Goal: Task Accomplishment & Management: Use online tool/utility

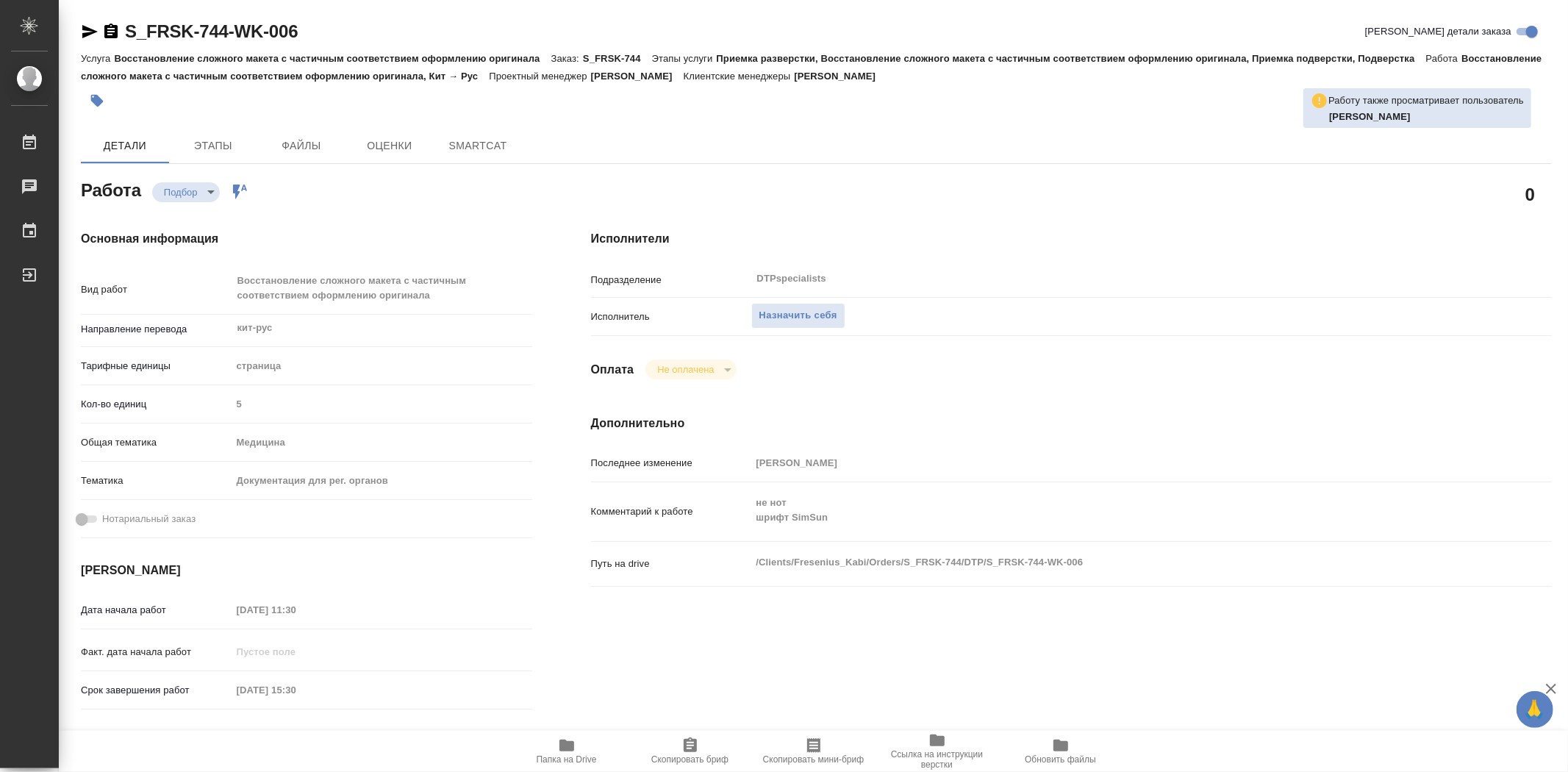
type textarea "x"
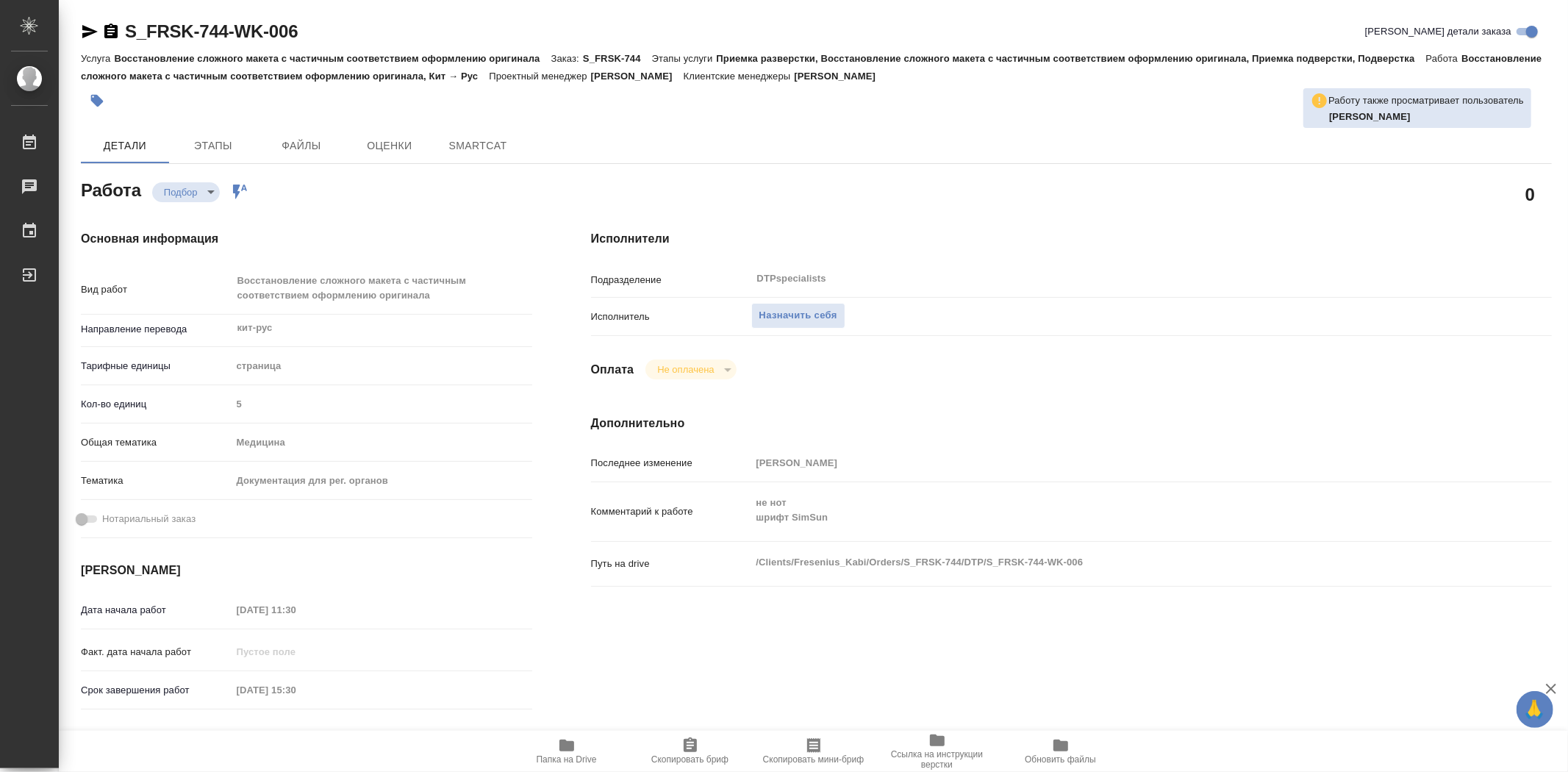
type textarea "x"
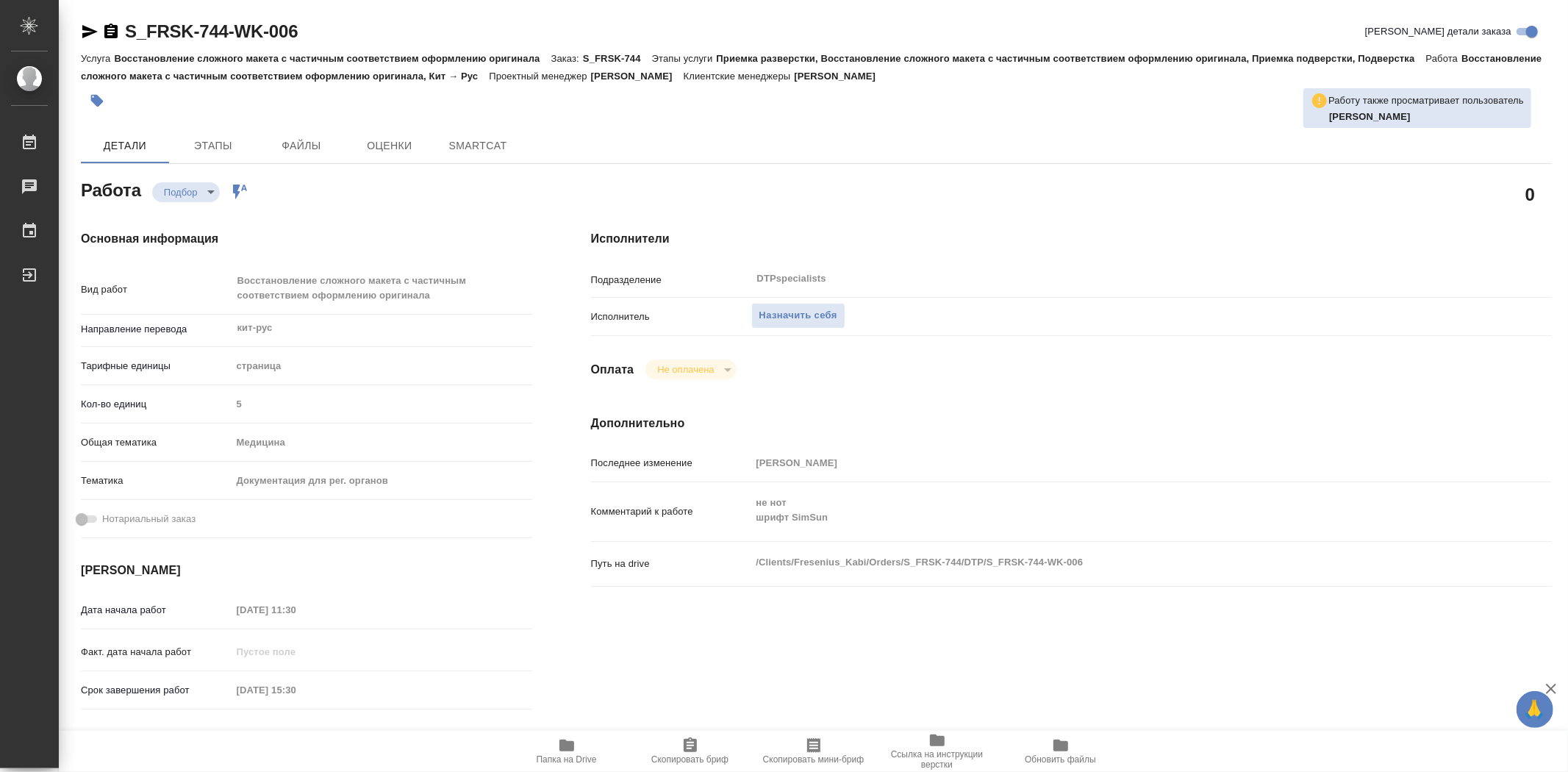
type textarea "x"
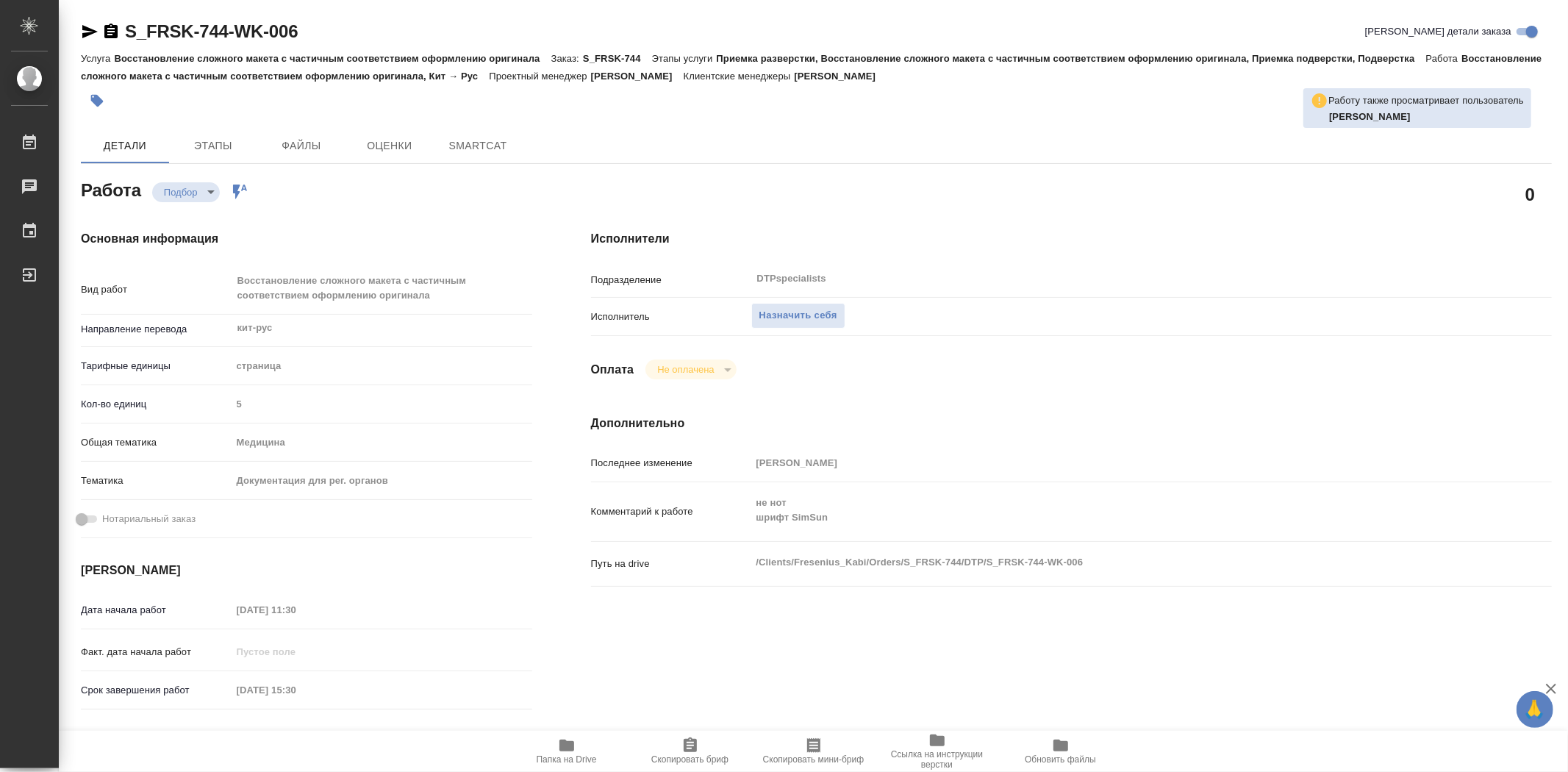
type textarea "x"
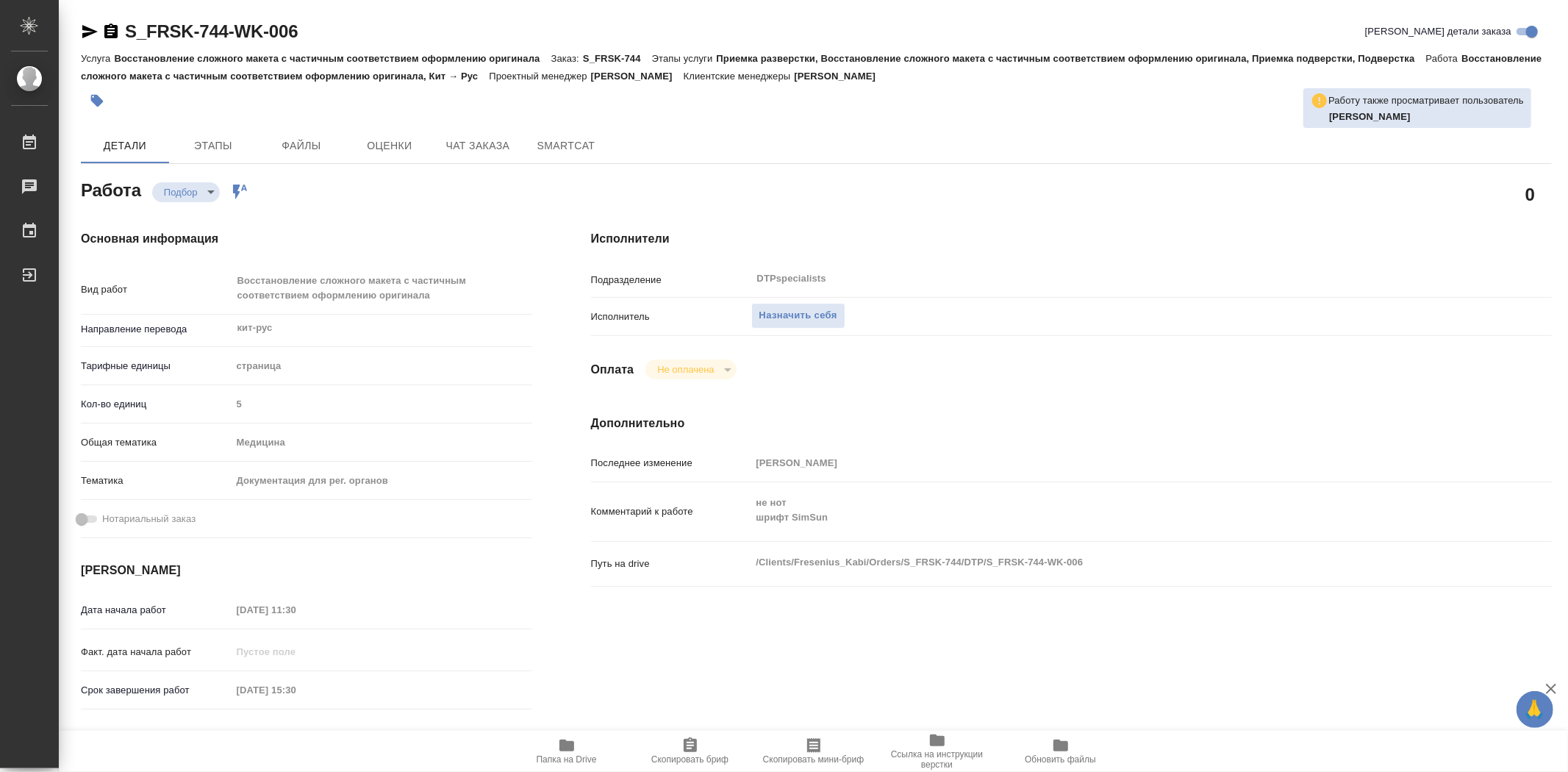
type textarea "x"
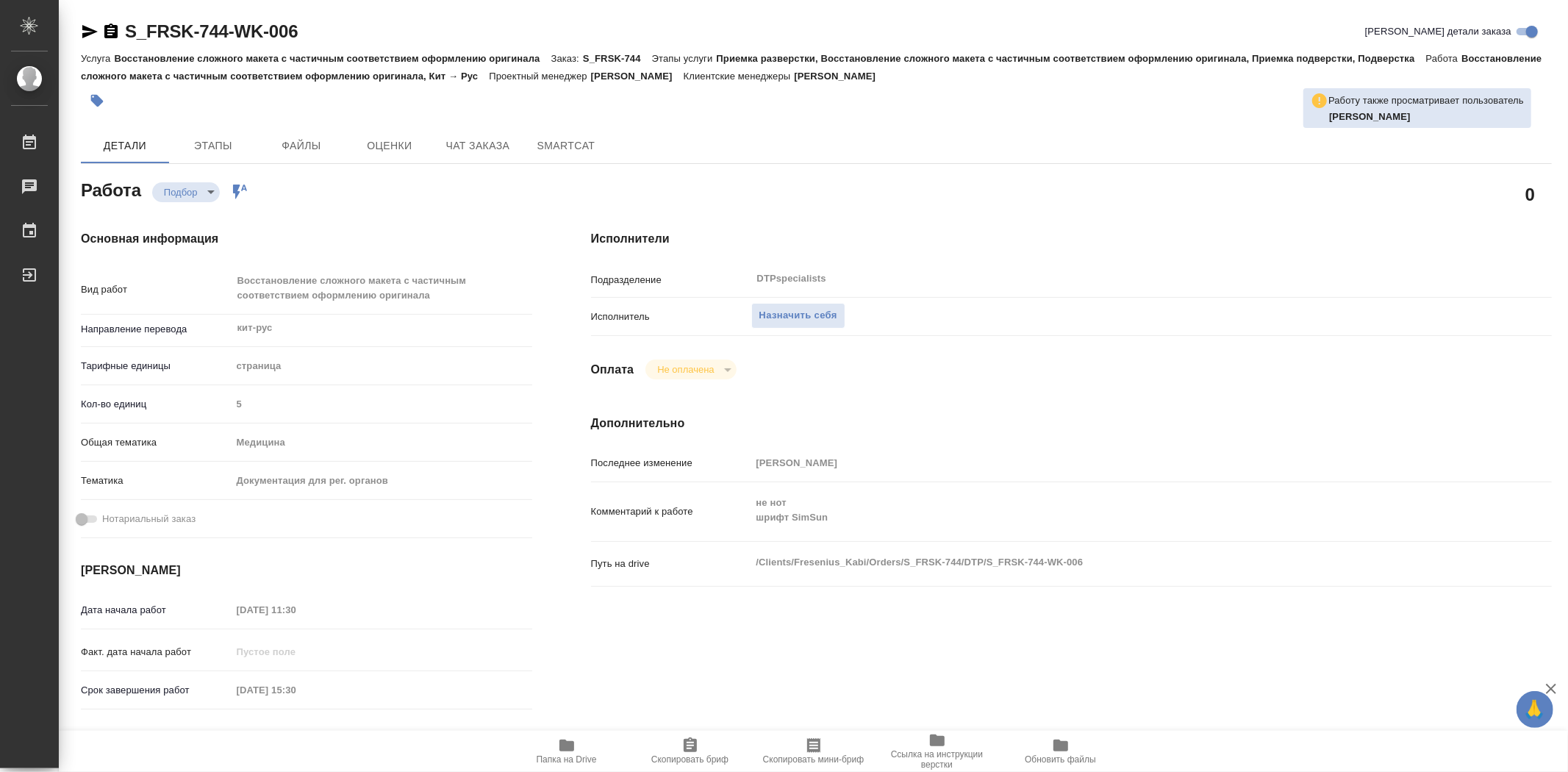
click at [575, 760] on span "Папка на Drive" at bounding box center [566, 759] width 60 height 10
type textarea "x"
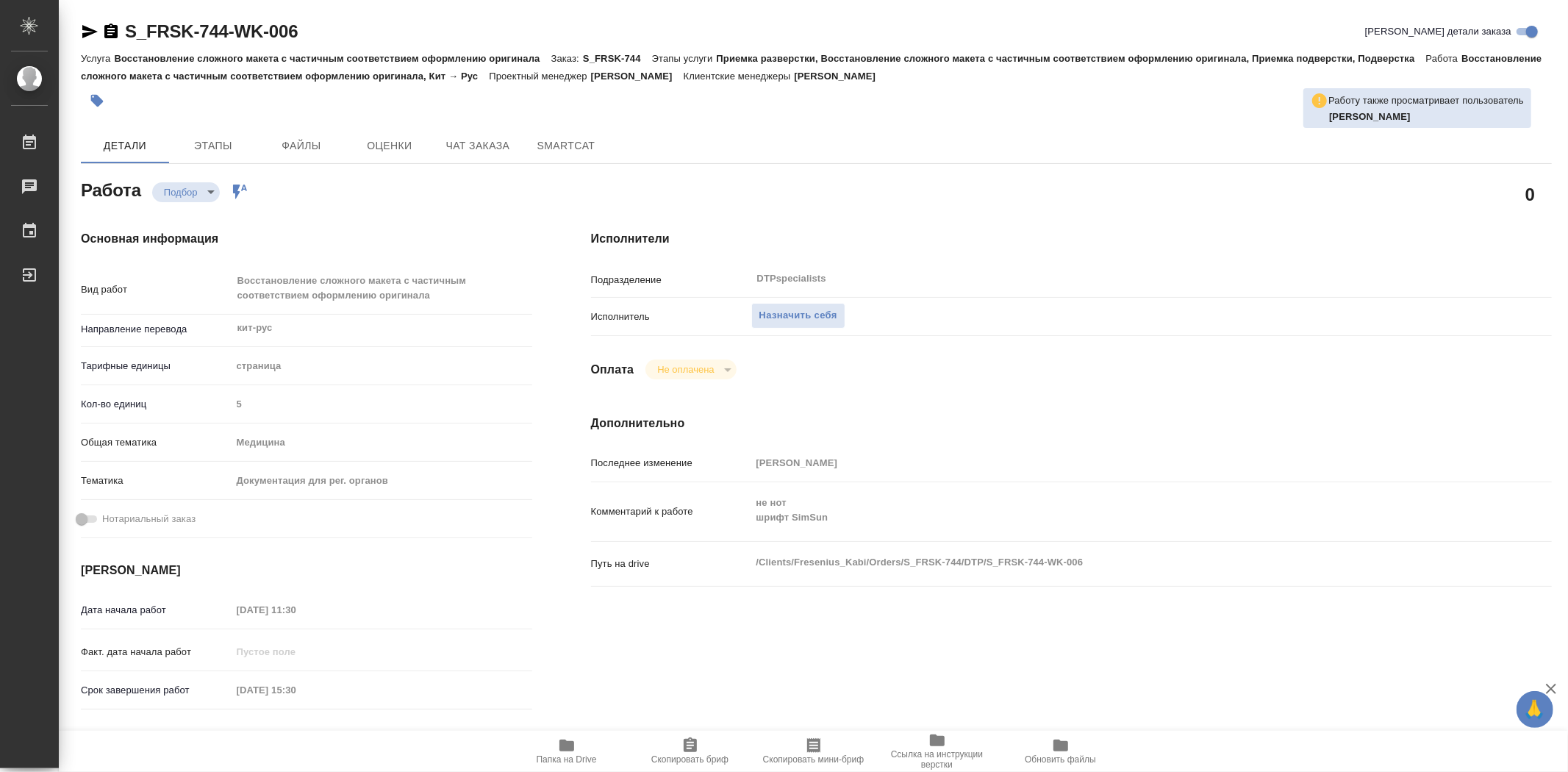
type textarea "x"
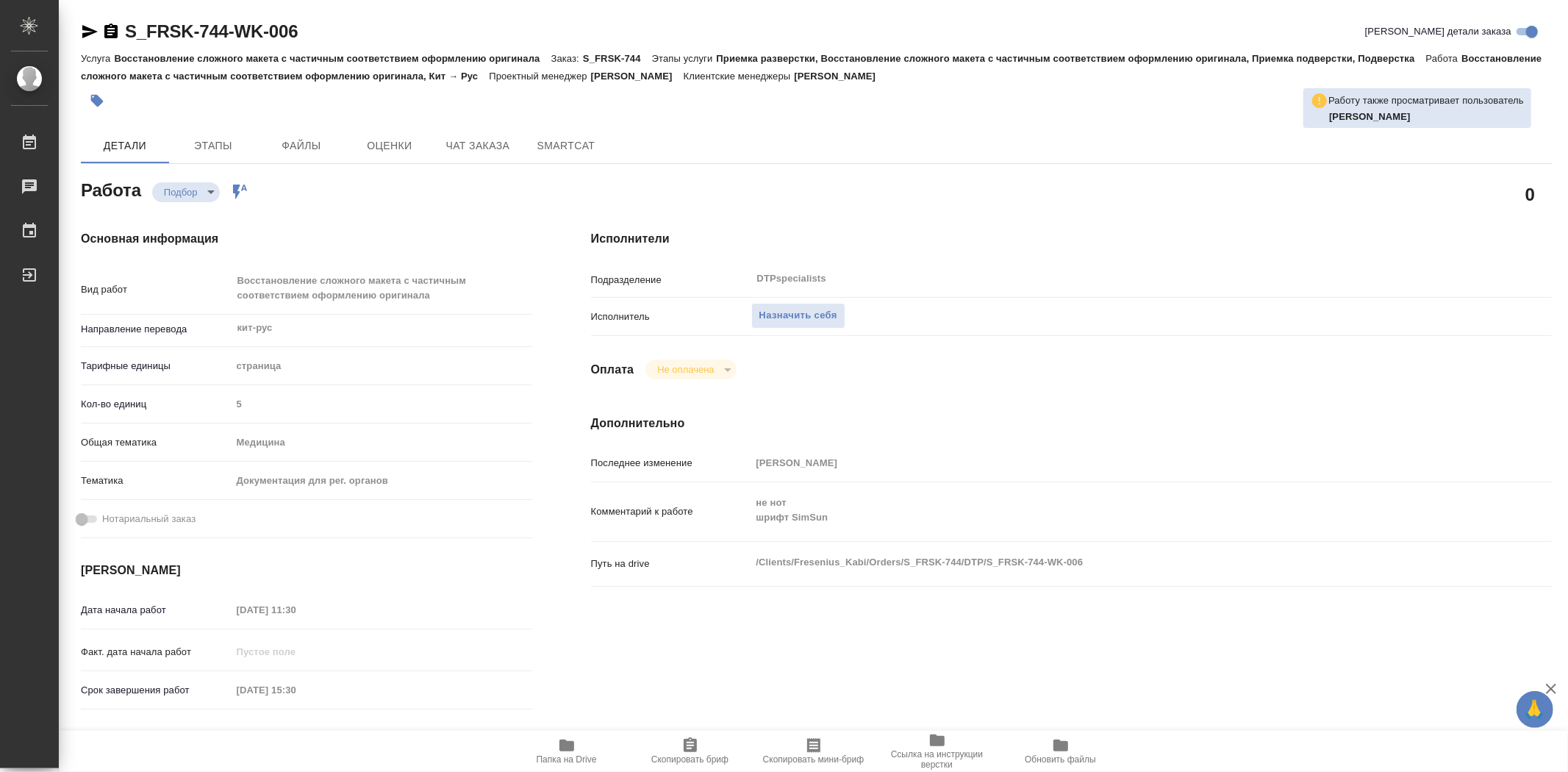
type textarea "x"
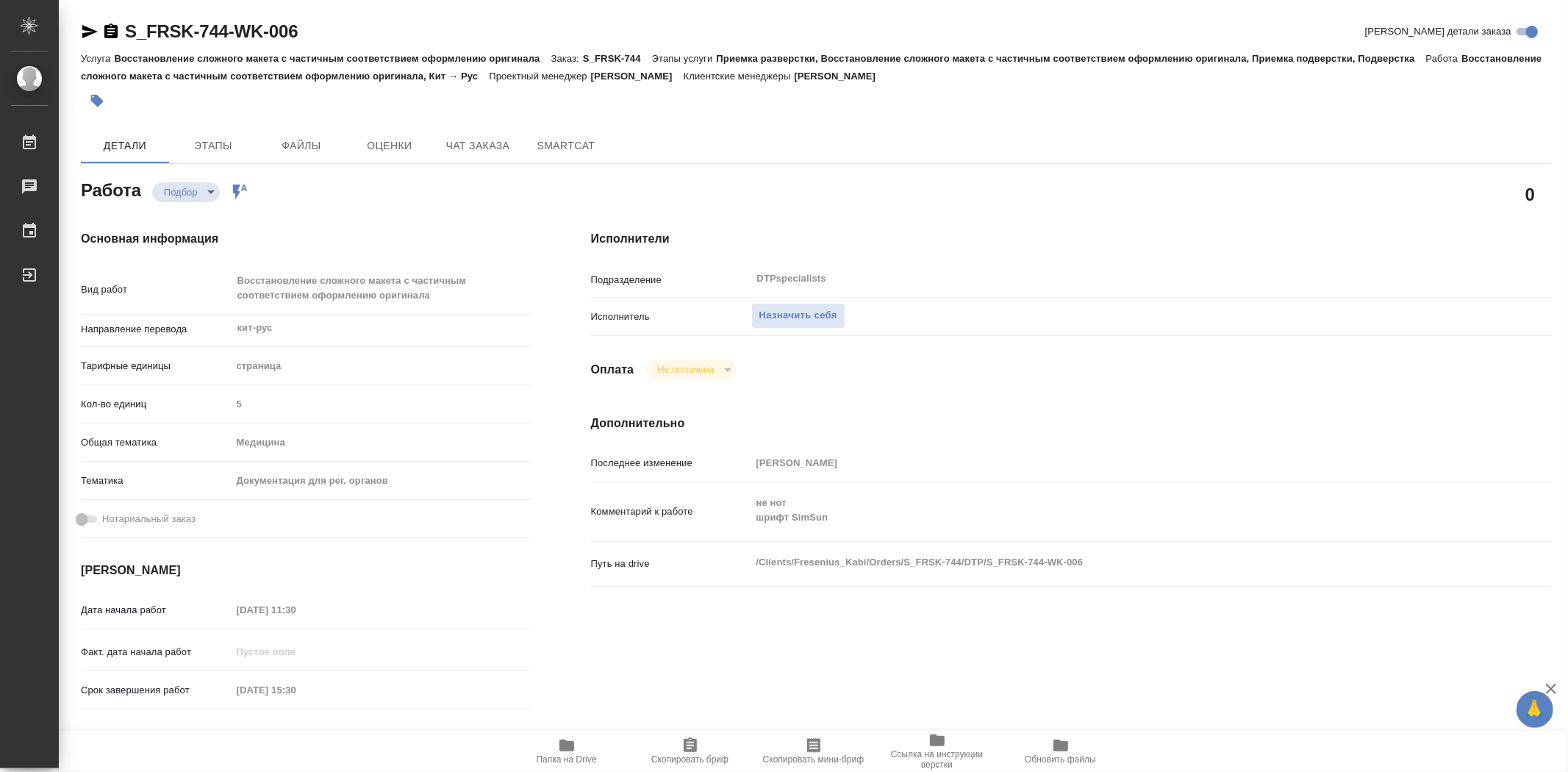
type textarea "x"
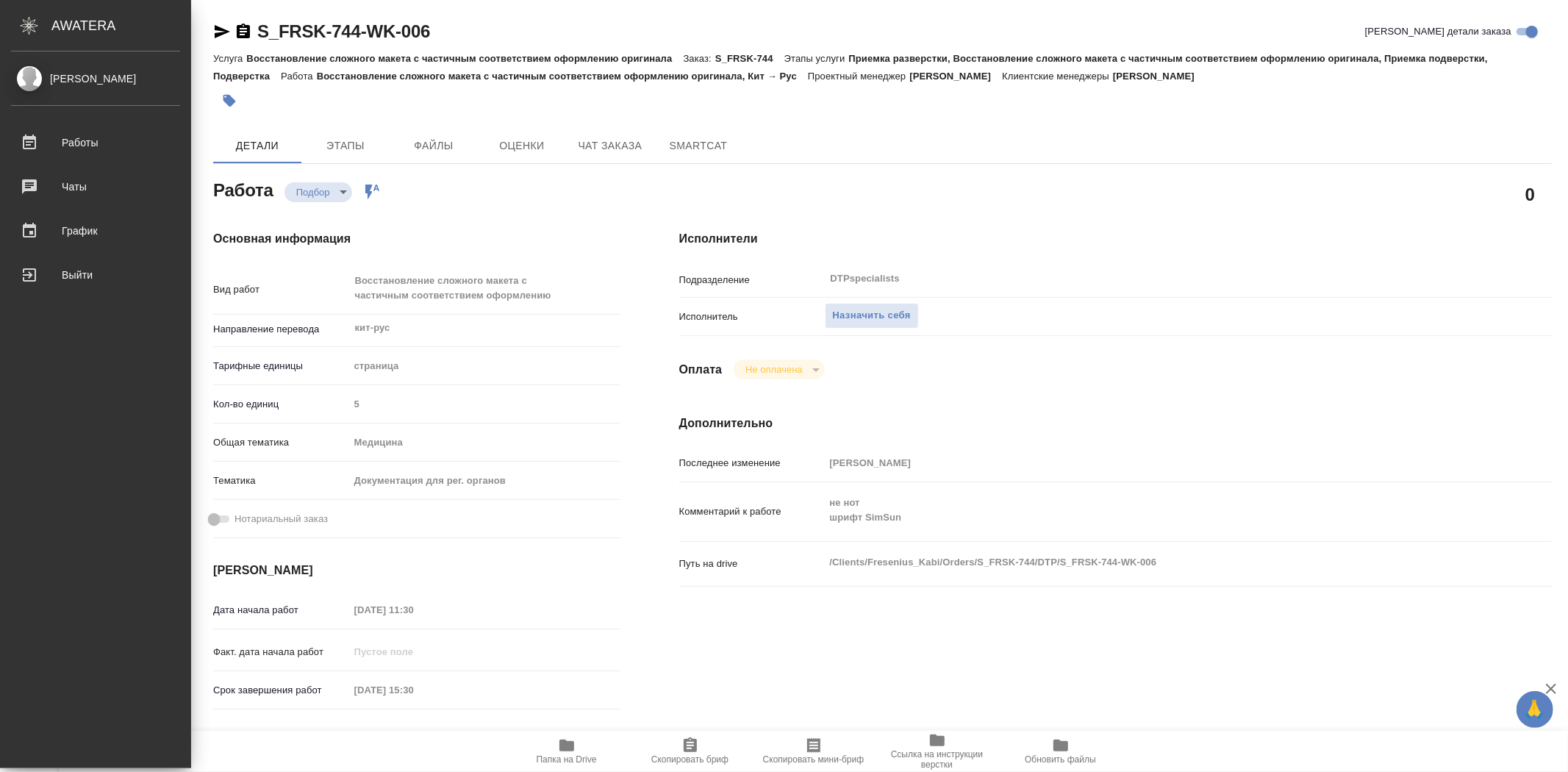
type textarea "x"
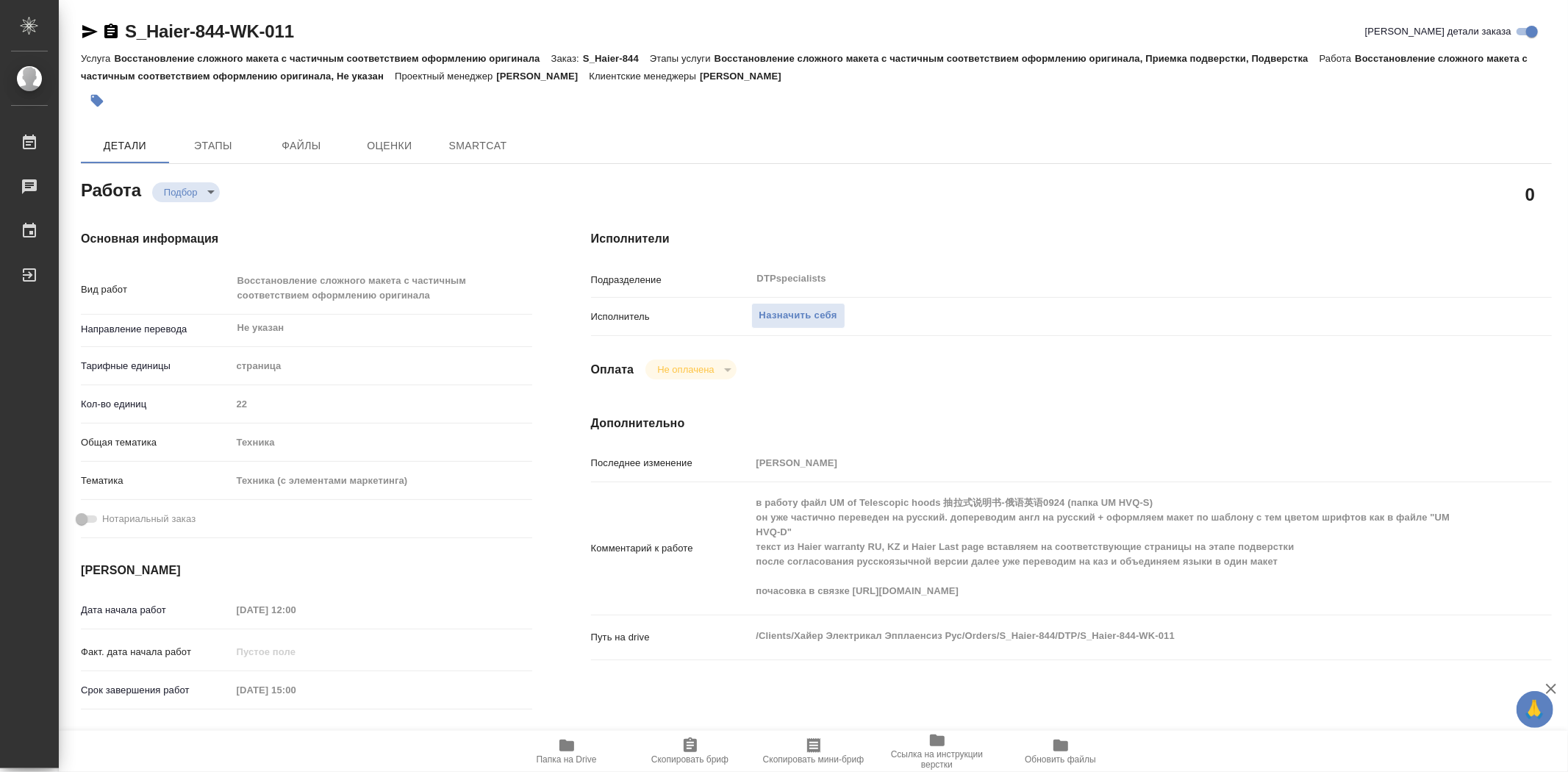
type textarea "x"
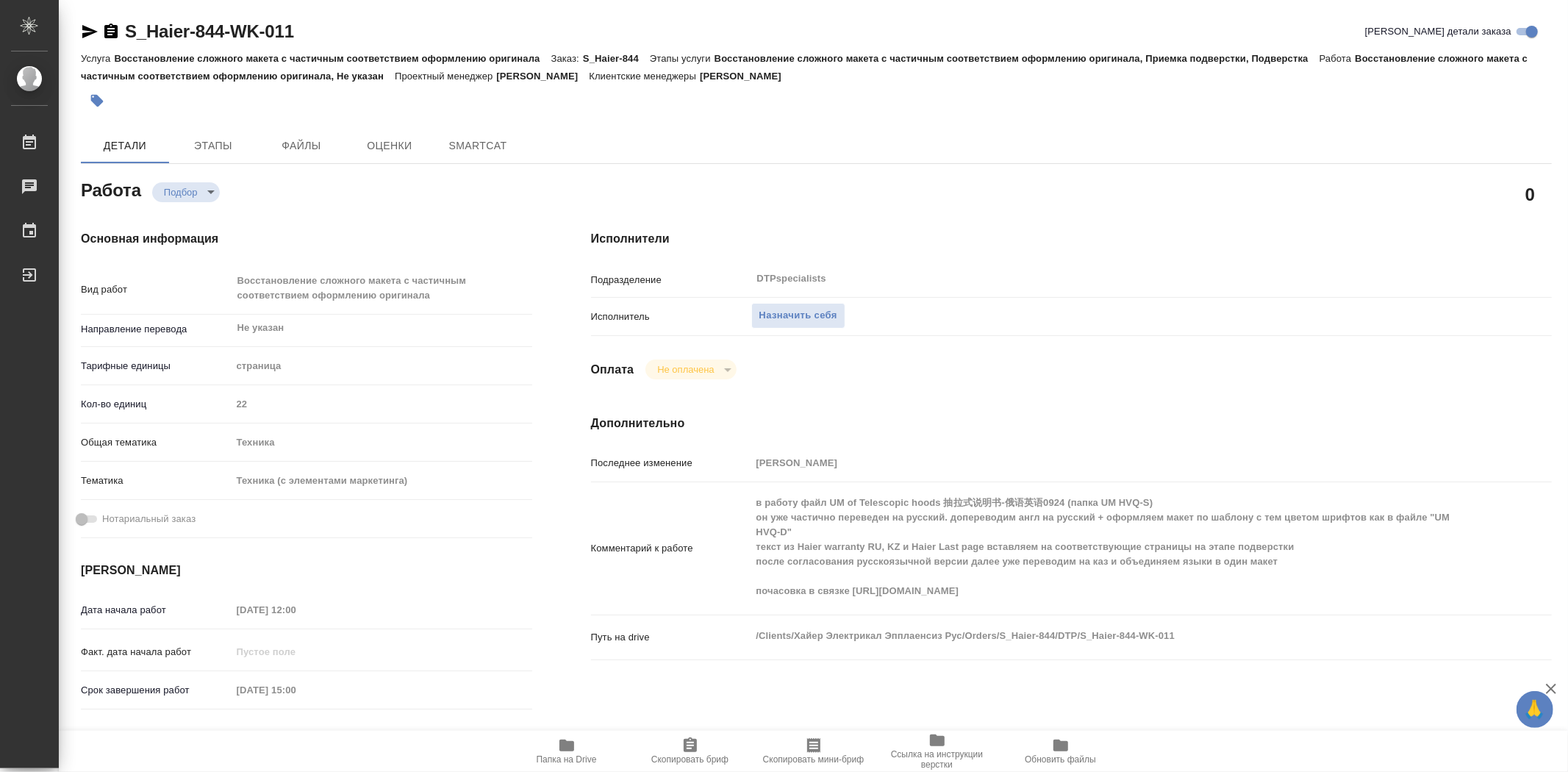
type textarea "x"
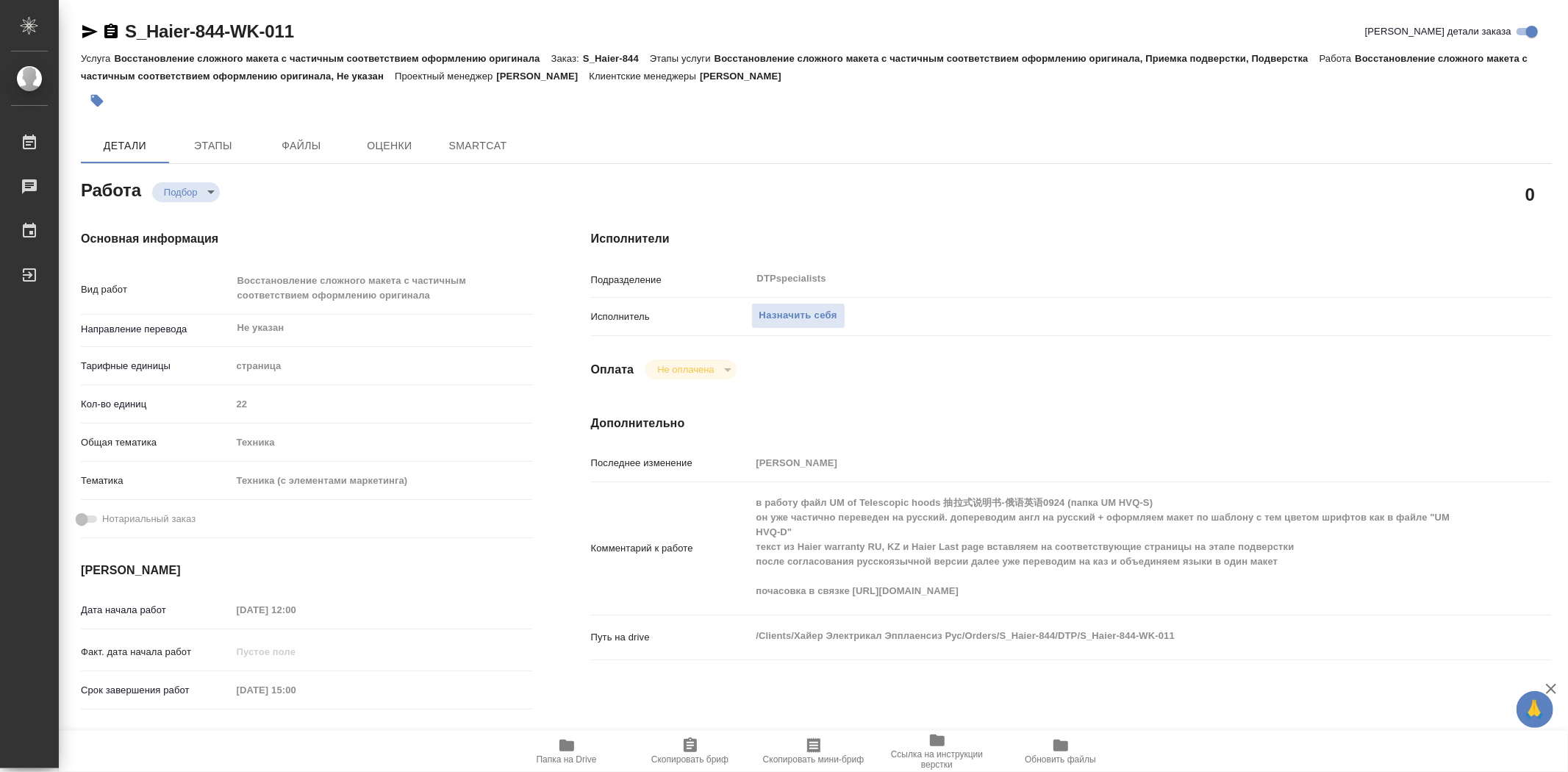
type textarea "x"
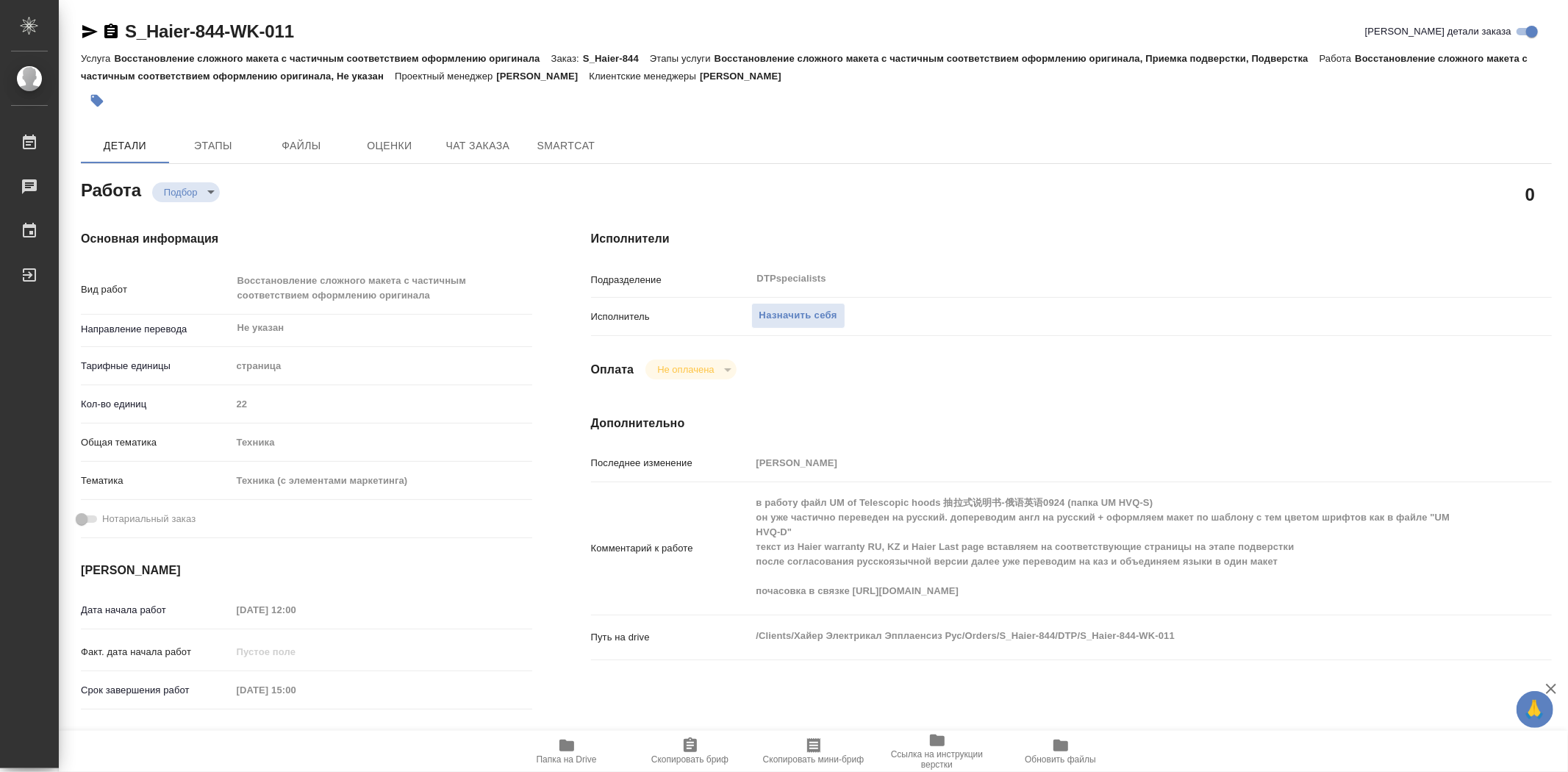
type textarea "x"
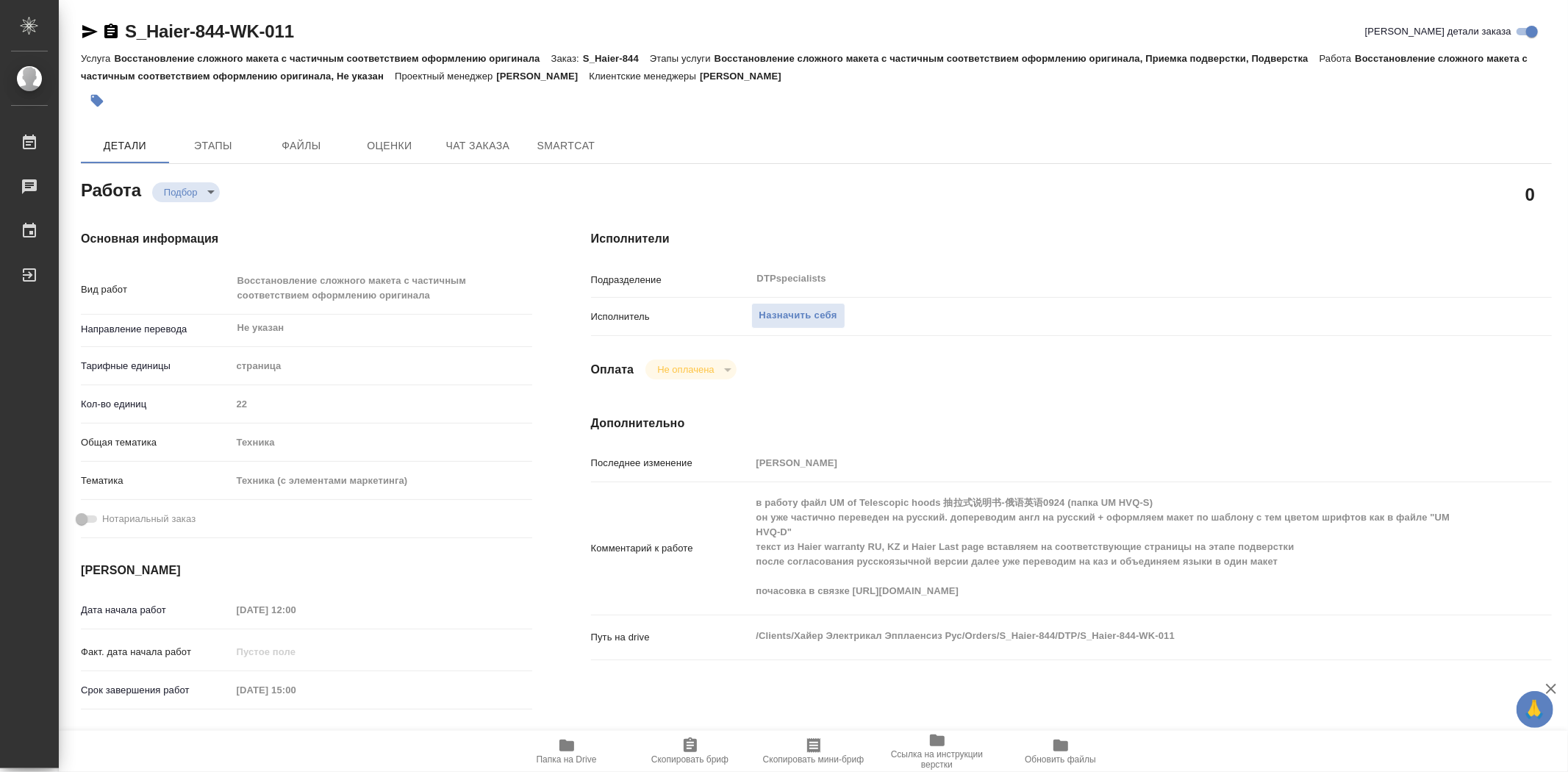
type textarea "x"
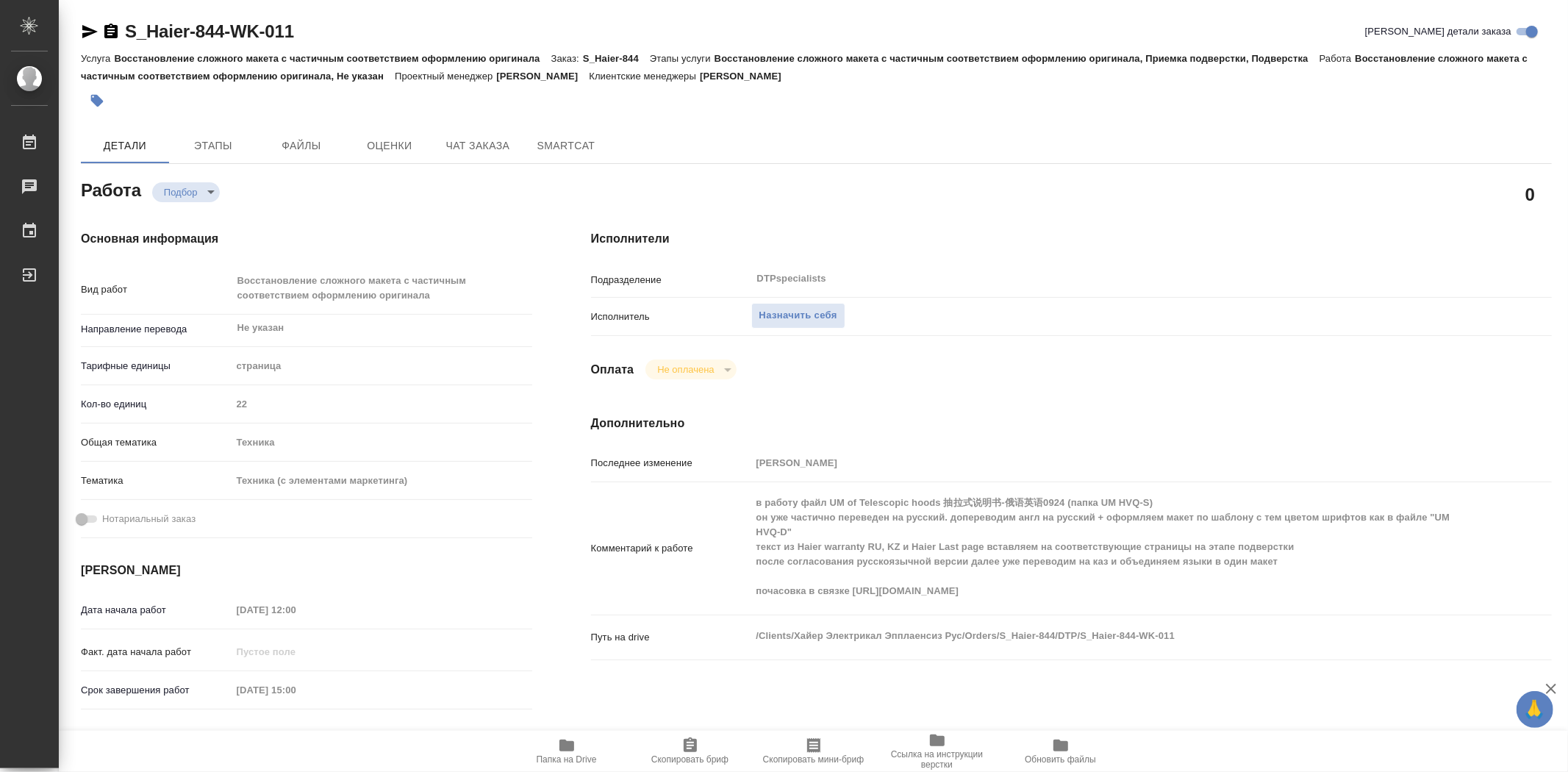
click at [576, 757] on span "Папка на Drive" at bounding box center [566, 759] width 60 height 10
type textarea "x"
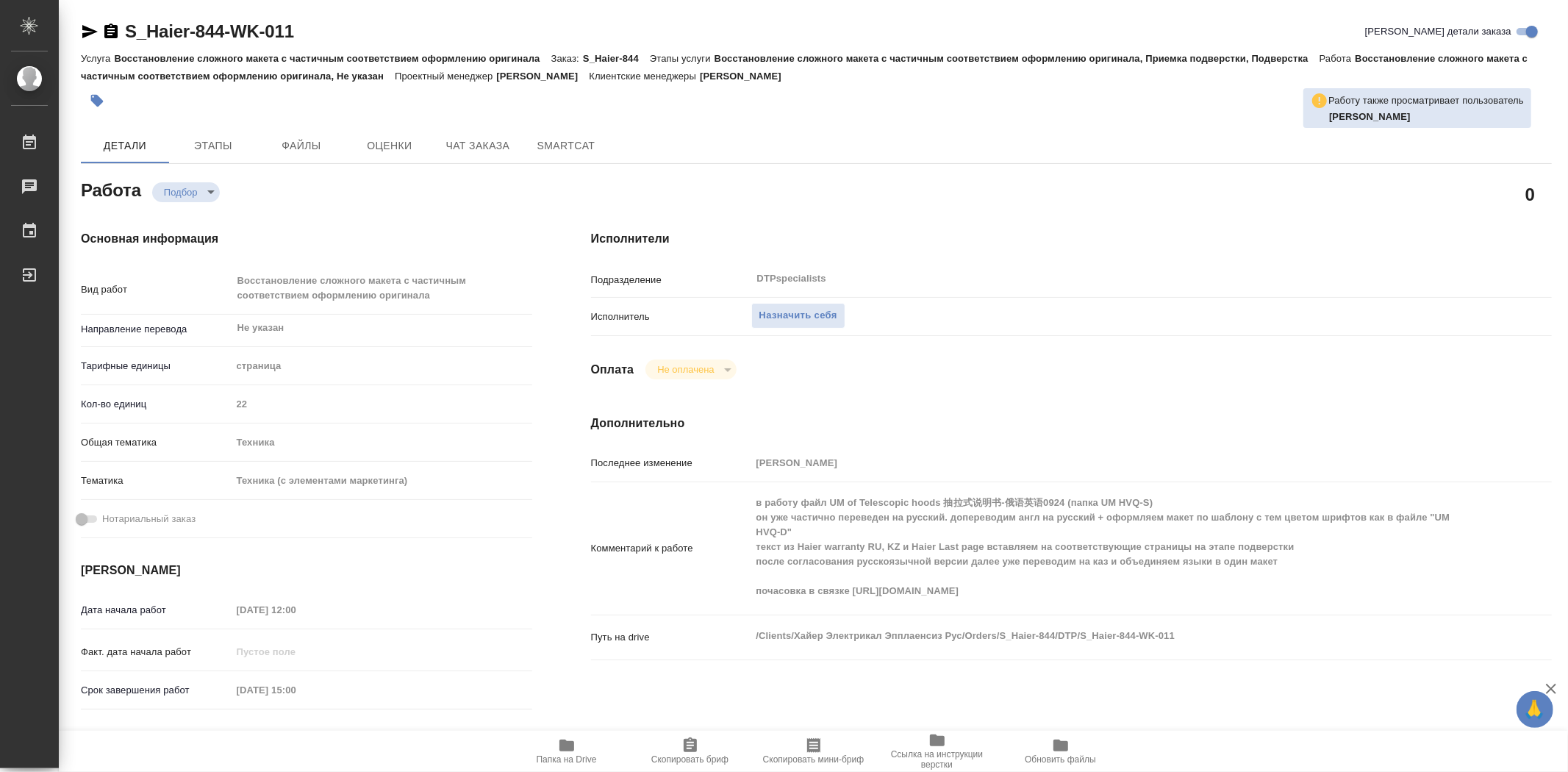
type textarea "x"
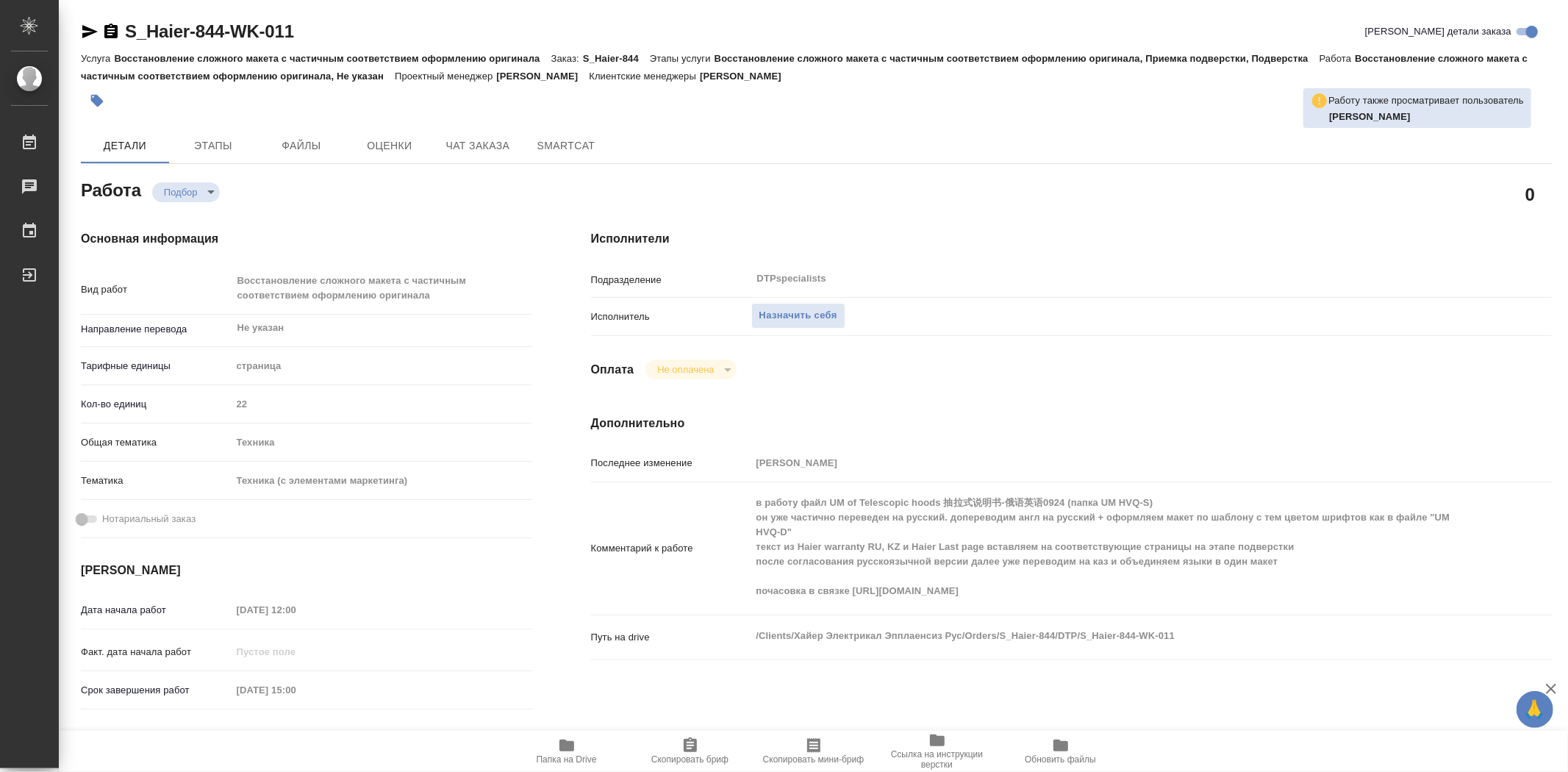
type textarea "x"
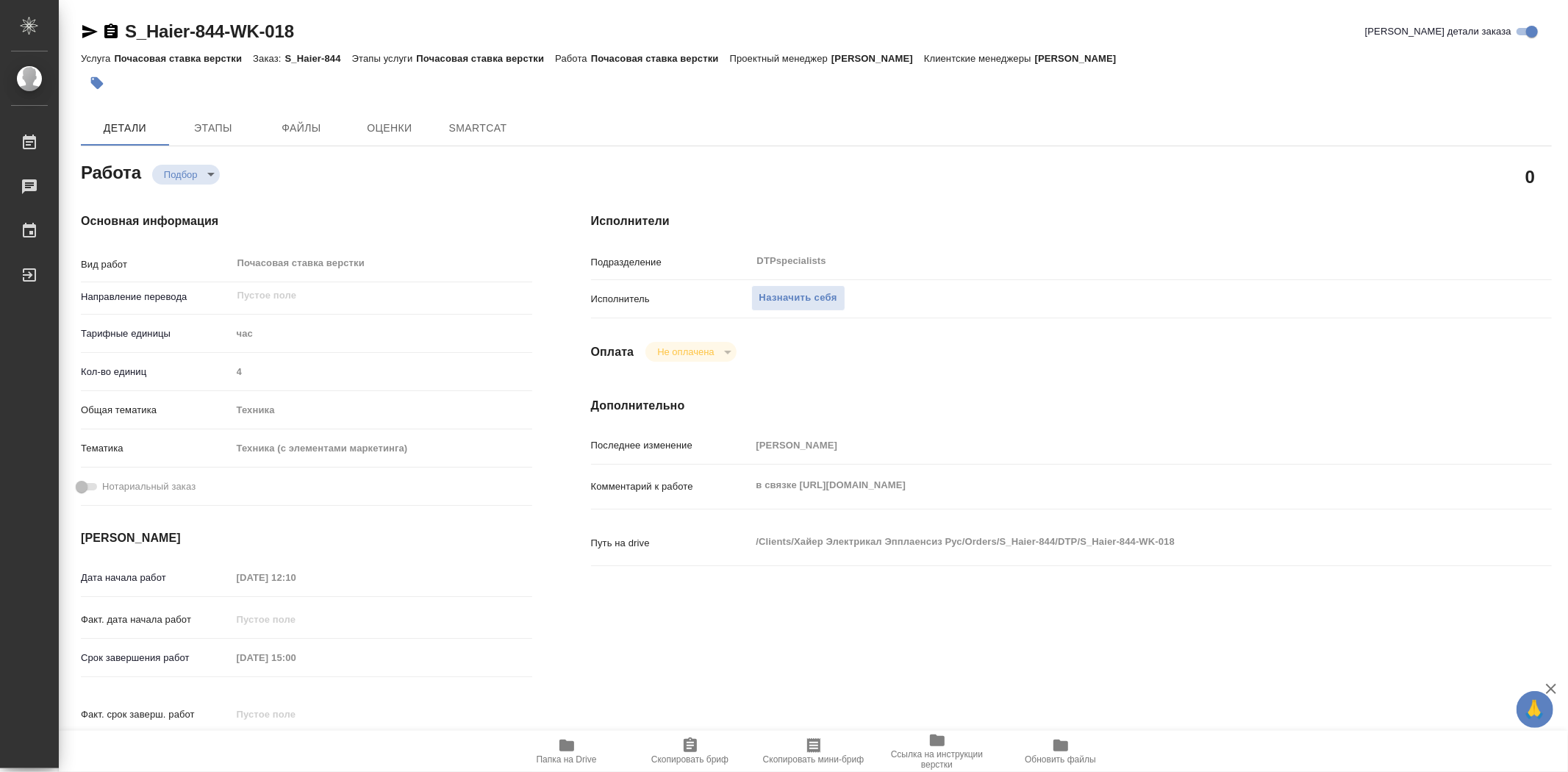
type textarea "x"
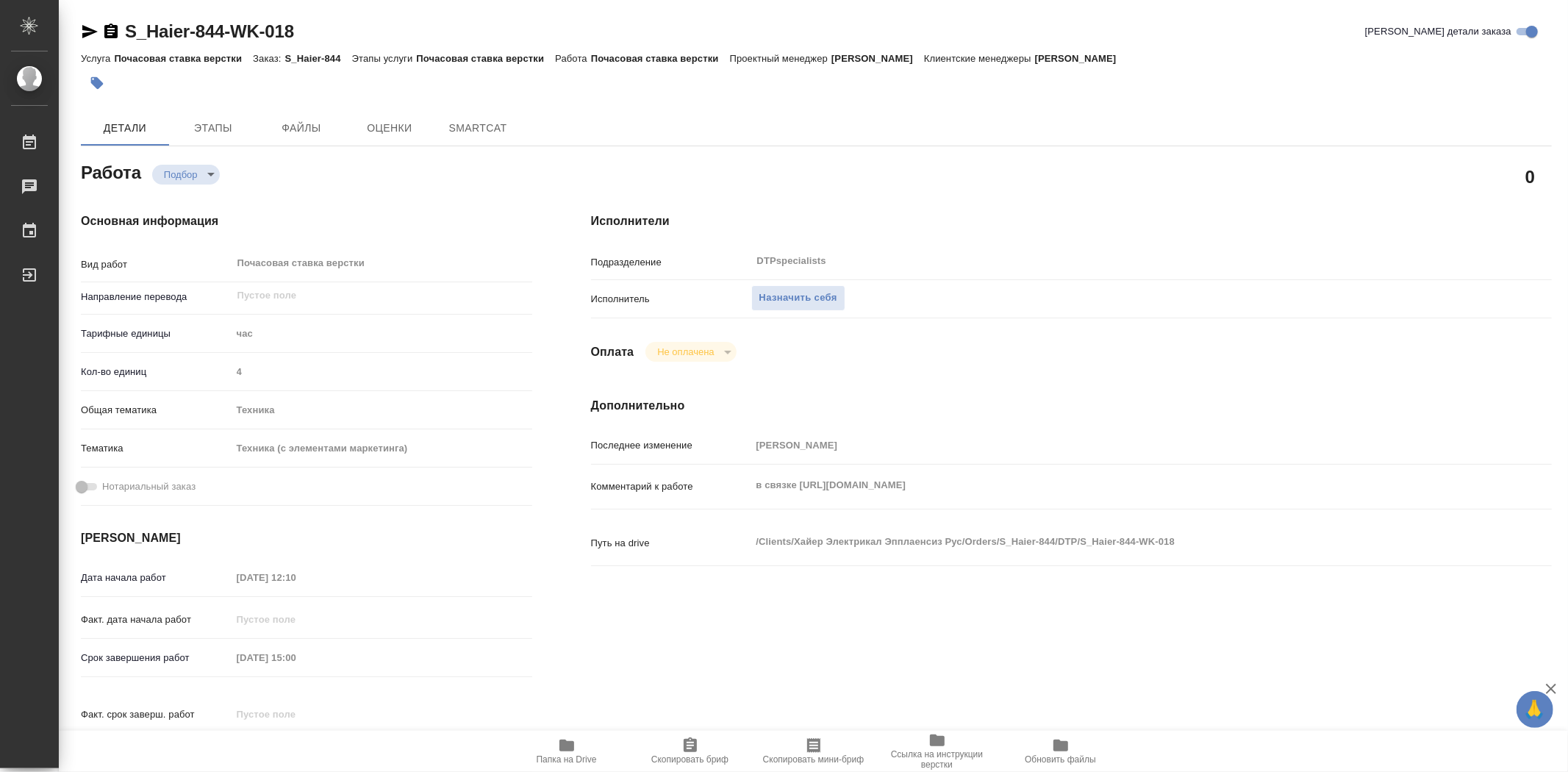
type textarea "x"
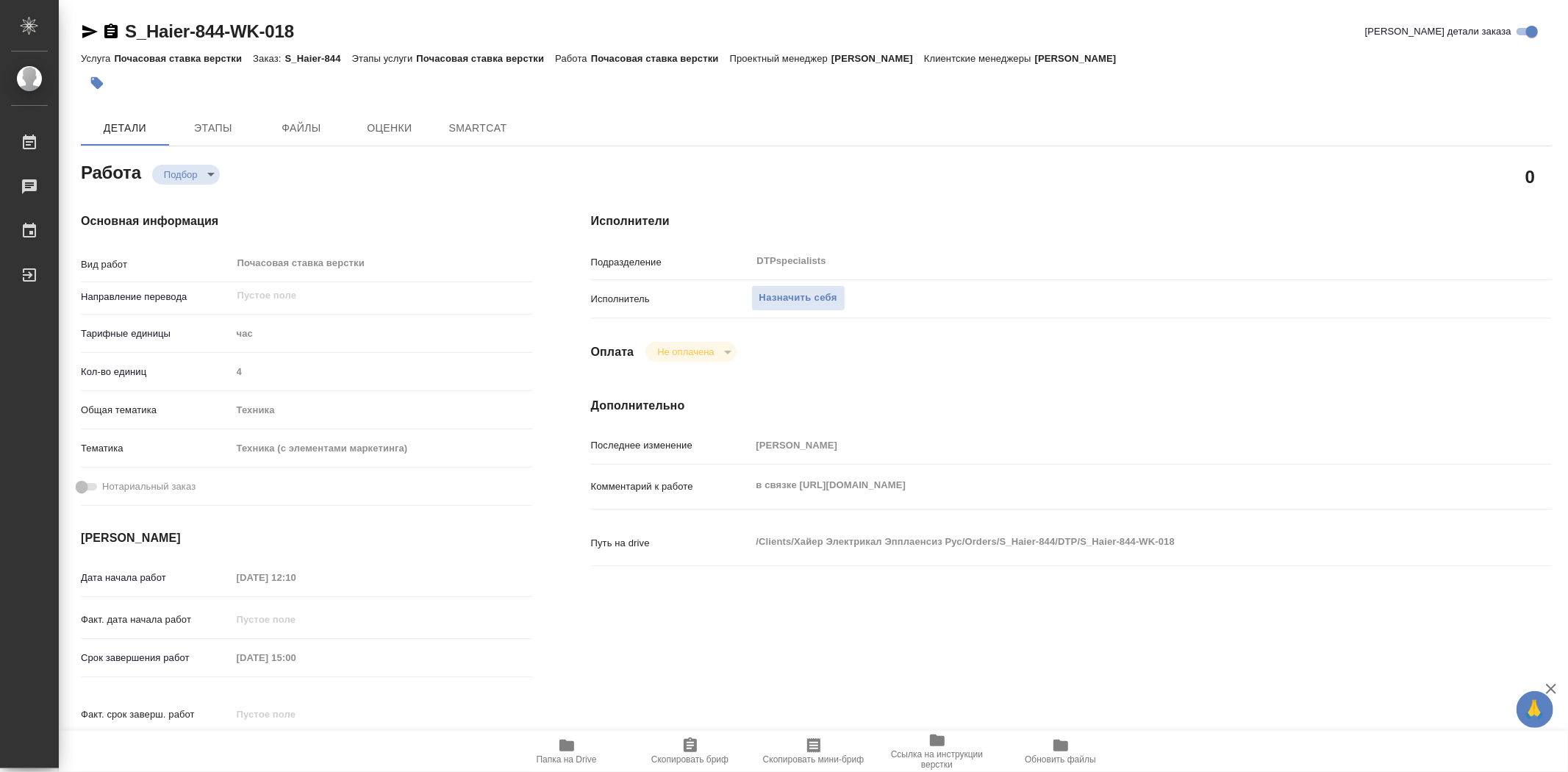
type textarea "x"
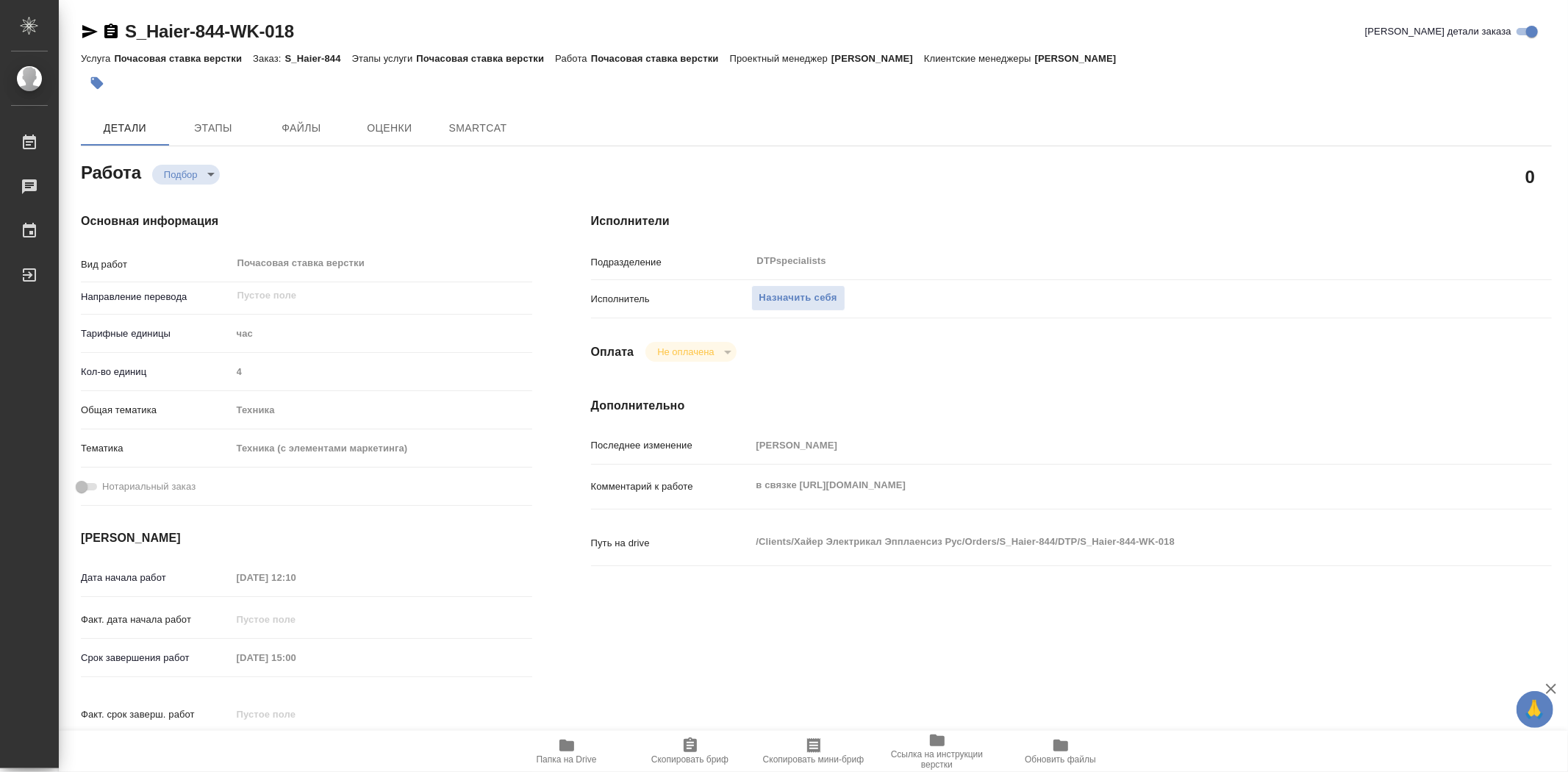
type textarea "x"
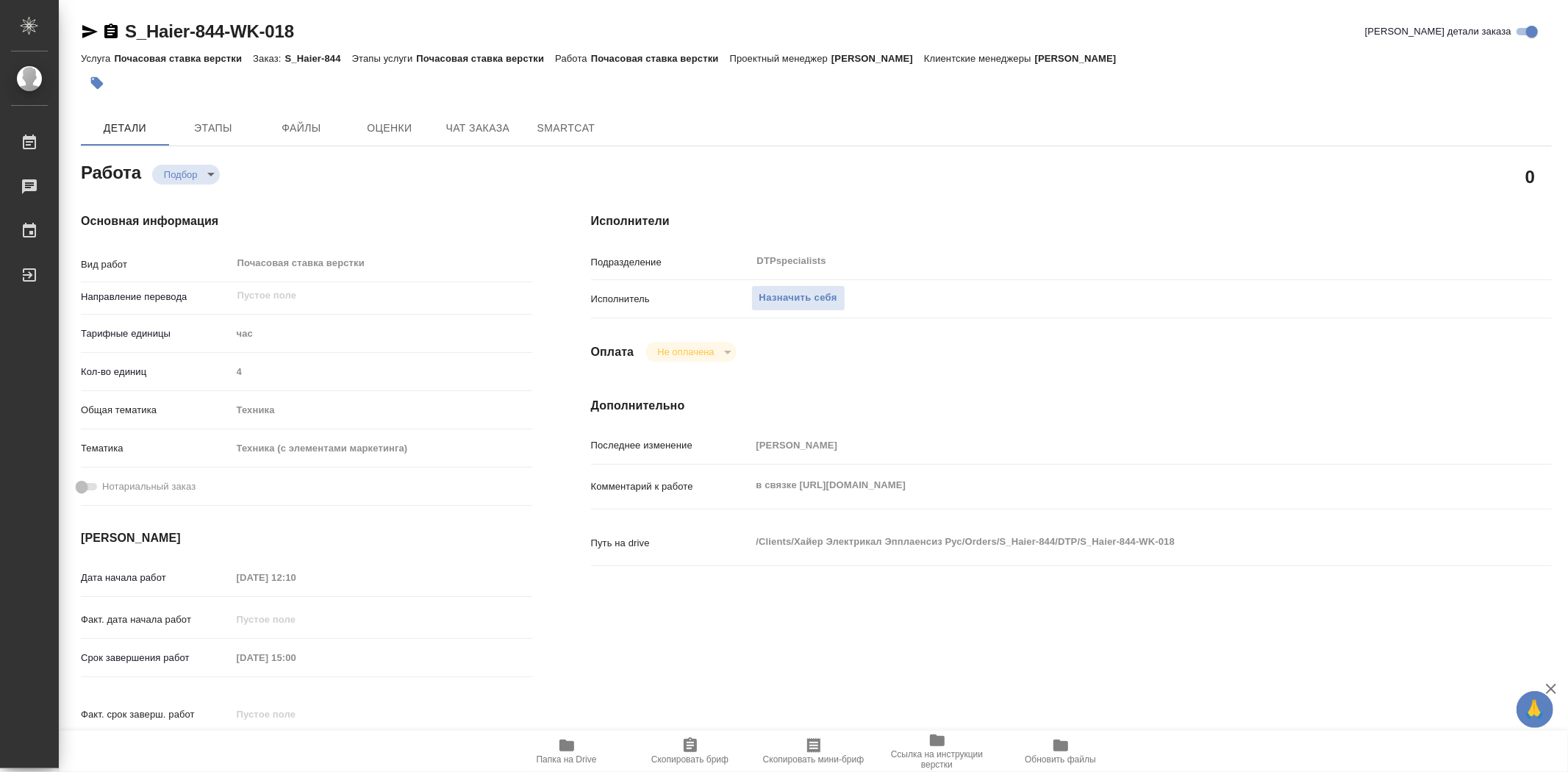
type textarea "x"
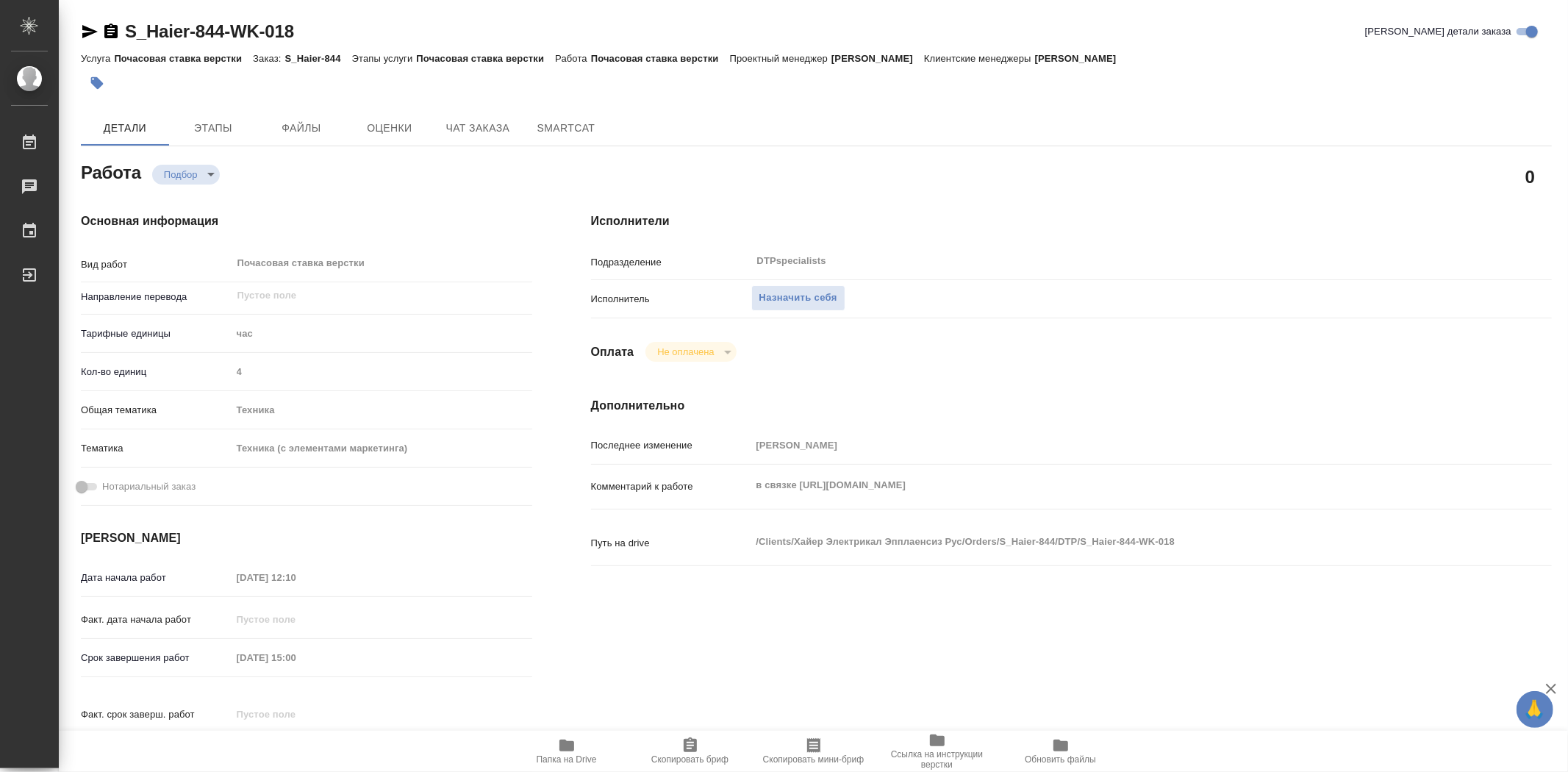
click at [575, 759] on span "Папка на Drive" at bounding box center [566, 759] width 60 height 10
type textarea "x"
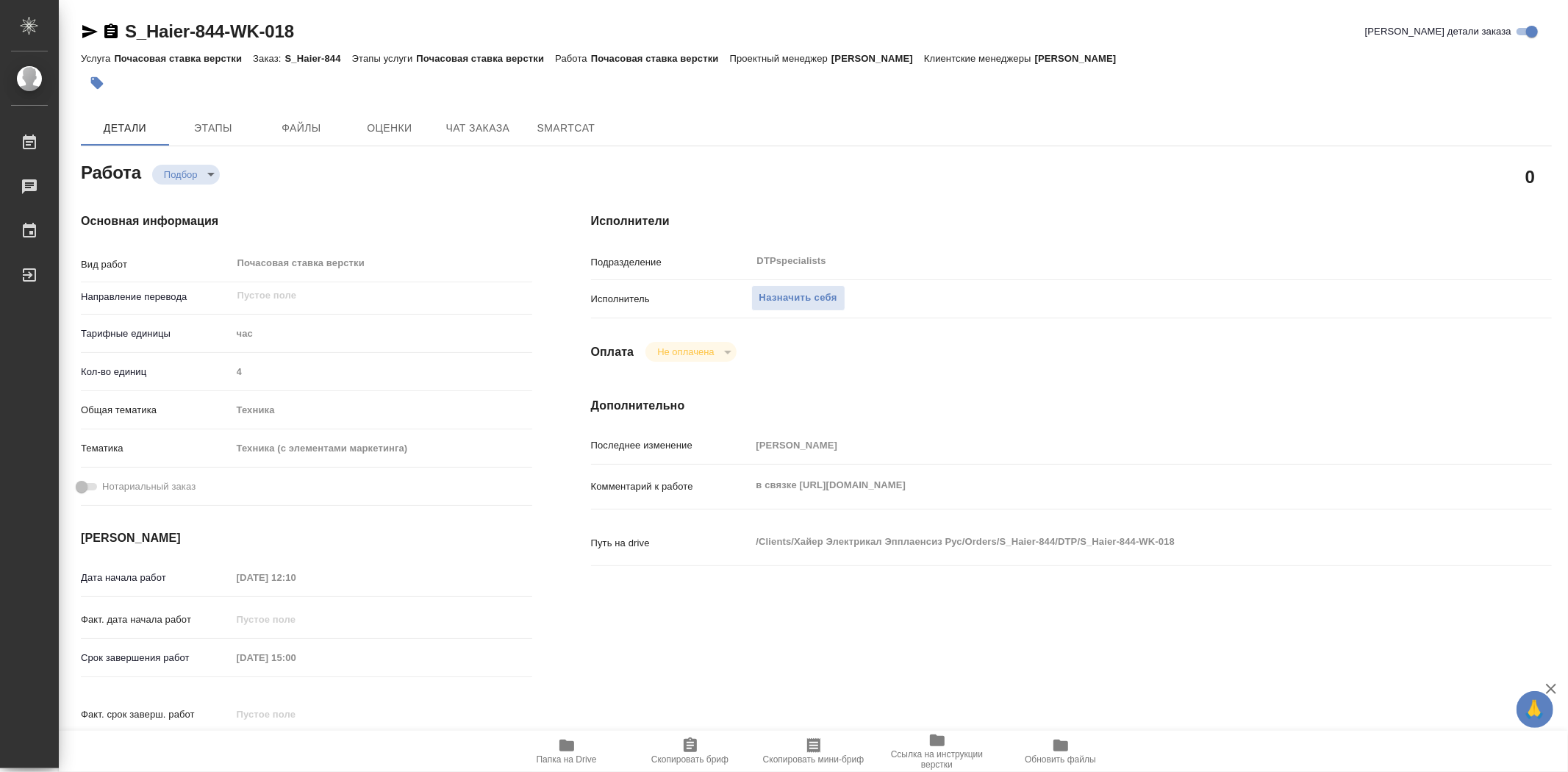
type textarea "x"
click at [593, 10] on div "S_Haier-844-WK-018 Кратко детали заказа Услуга Почасовая ставка верстки Заказ: …" at bounding box center [816, 628] width 1487 height 1256
